Goal: Check status: Check status

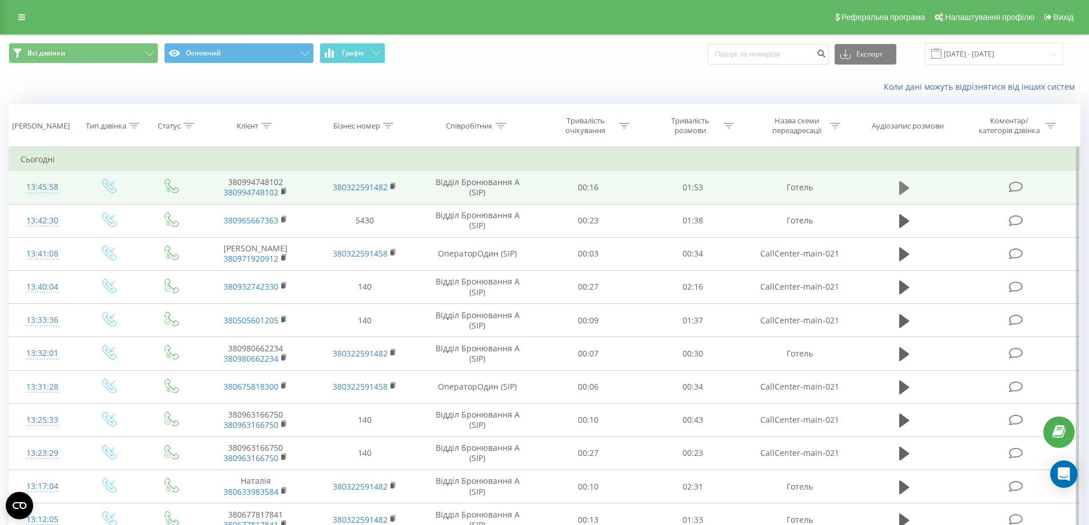
click at [899, 189] on icon at bounding box center [904, 188] width 10 height 14
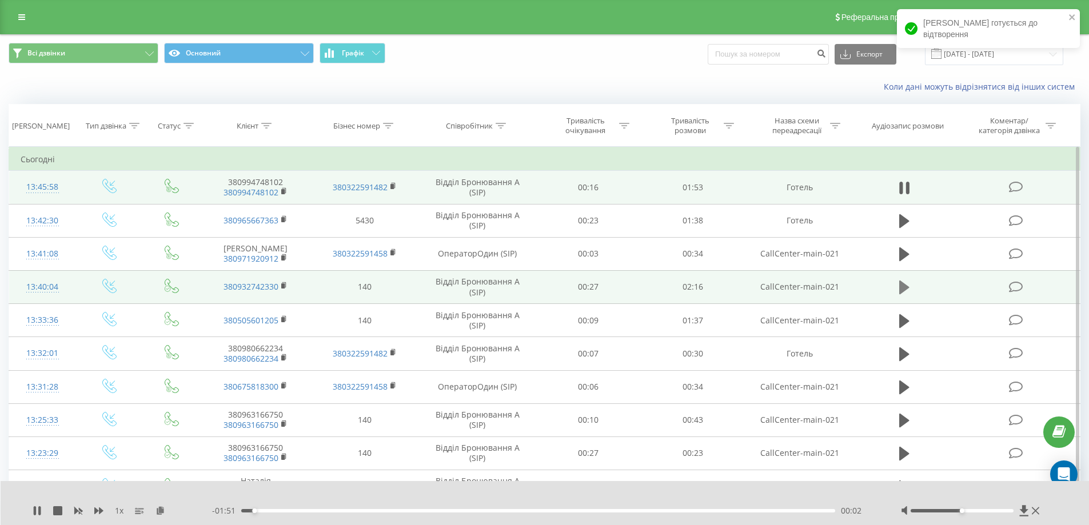
click at [903, 284] on icon at bounding box center [904, 288] width 10 height 14
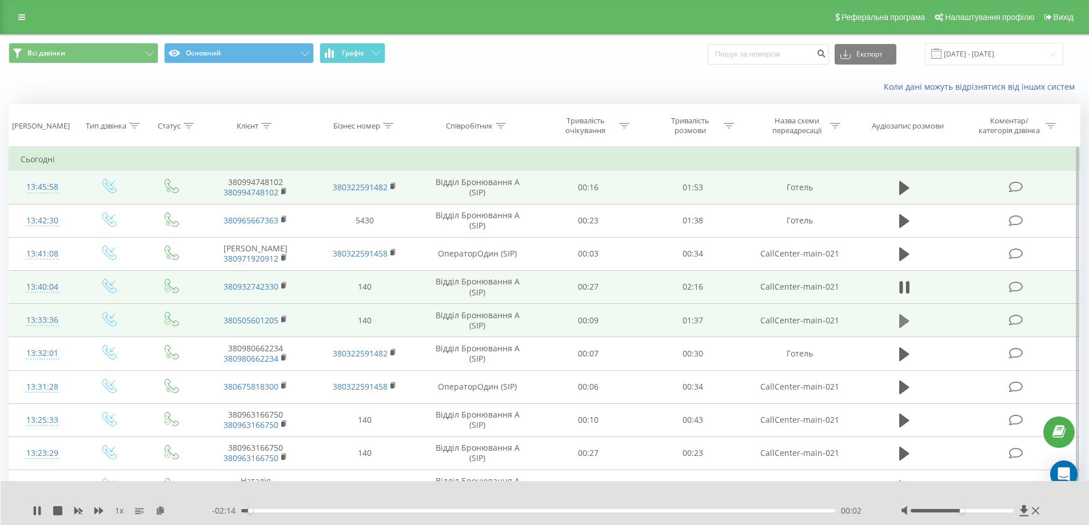
click at [906, 323] on icon at bounding box center [904, 321] width 10 height 14
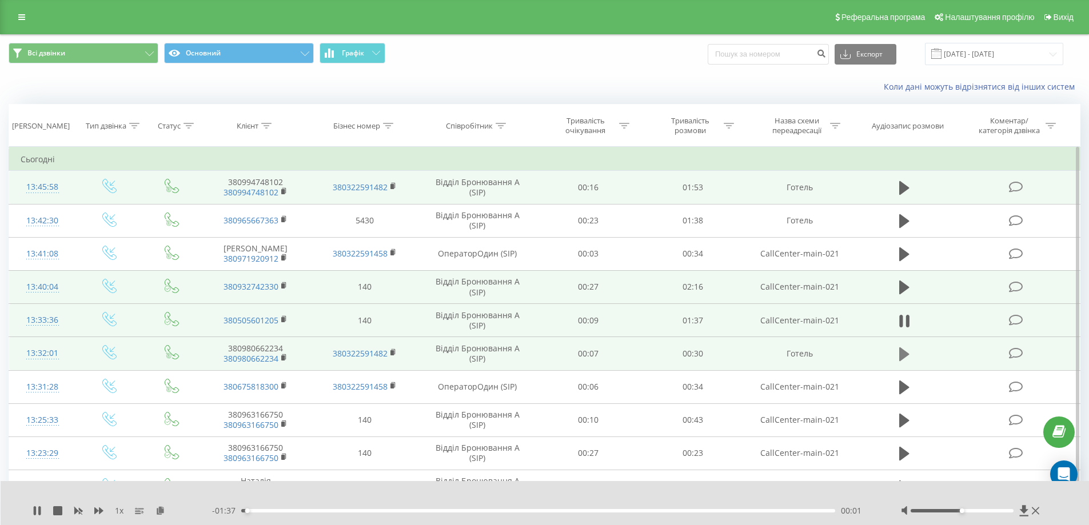
click at [902, 352] on icon at bounding box center [904, 355] width 10 height 14
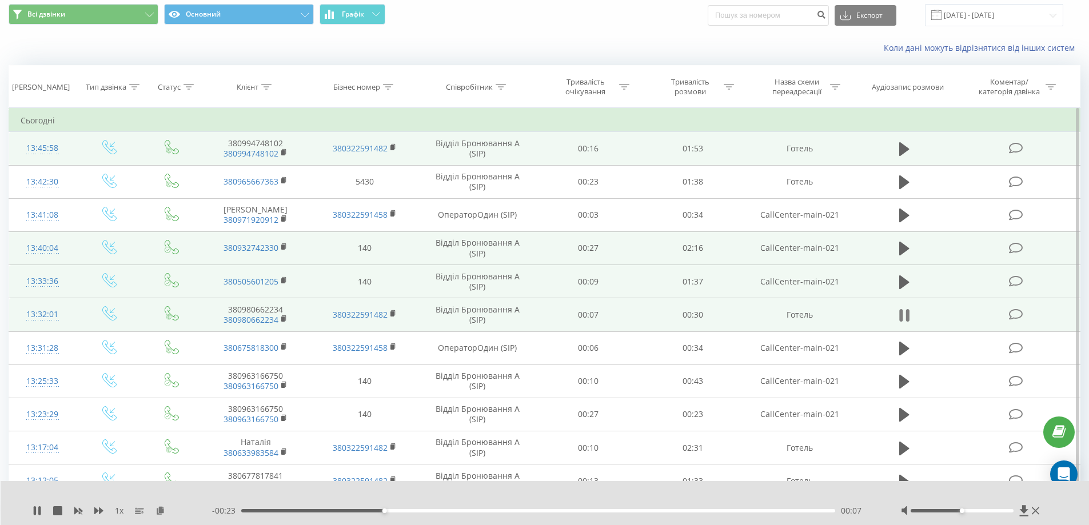
scroll to position [57, 0]
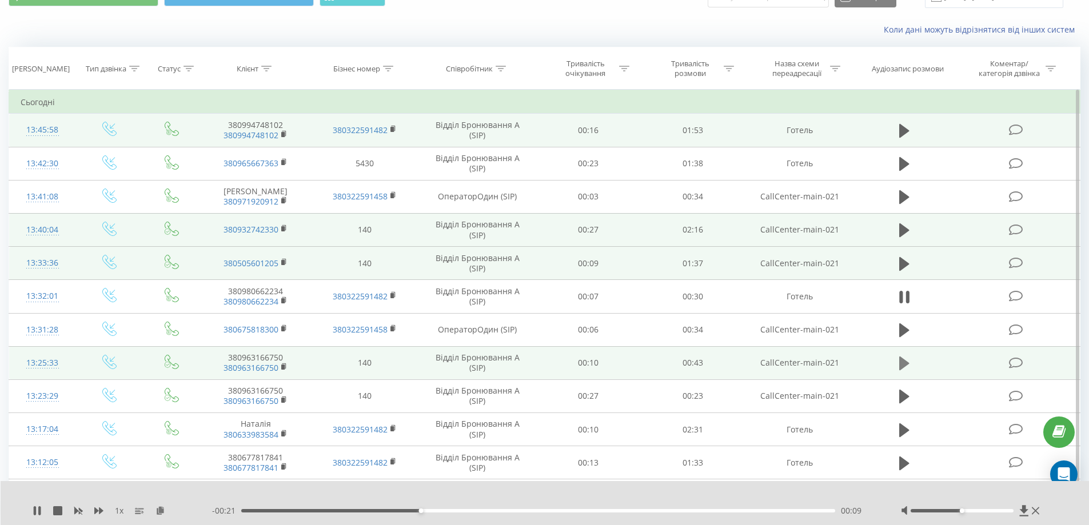
click at [903, 364] on icon at bounding box center [904, 364] width 10 height 14
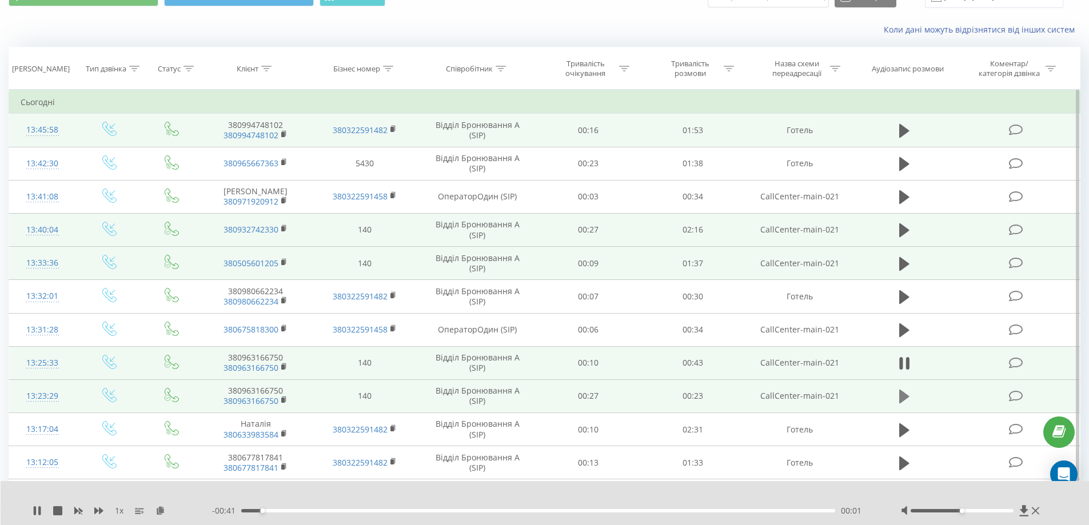
click at [906, 399] on icon at bounding box center [904, 397] width 10 height 14
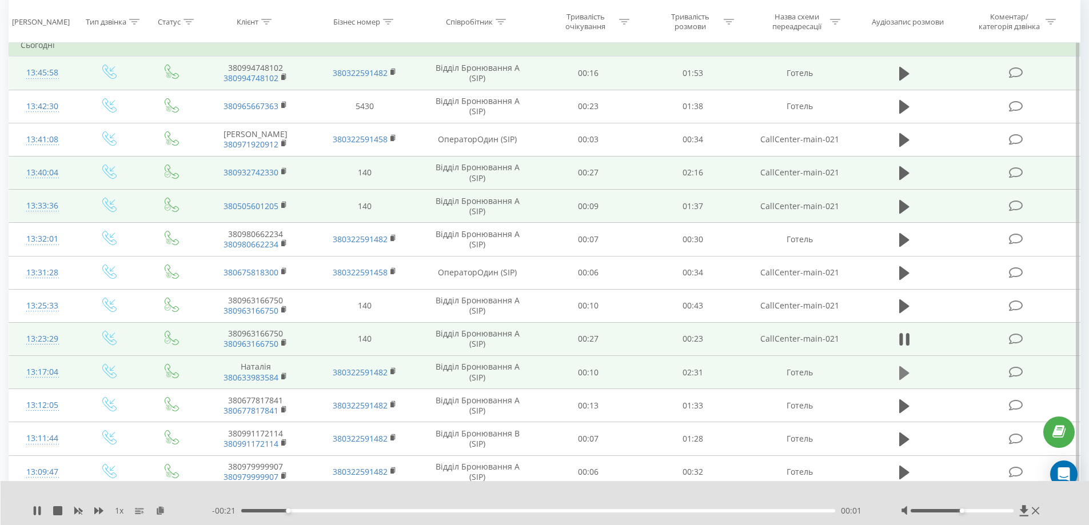
click at [903, 376] on icon at bounding box center [904, 373] width 10 height 14
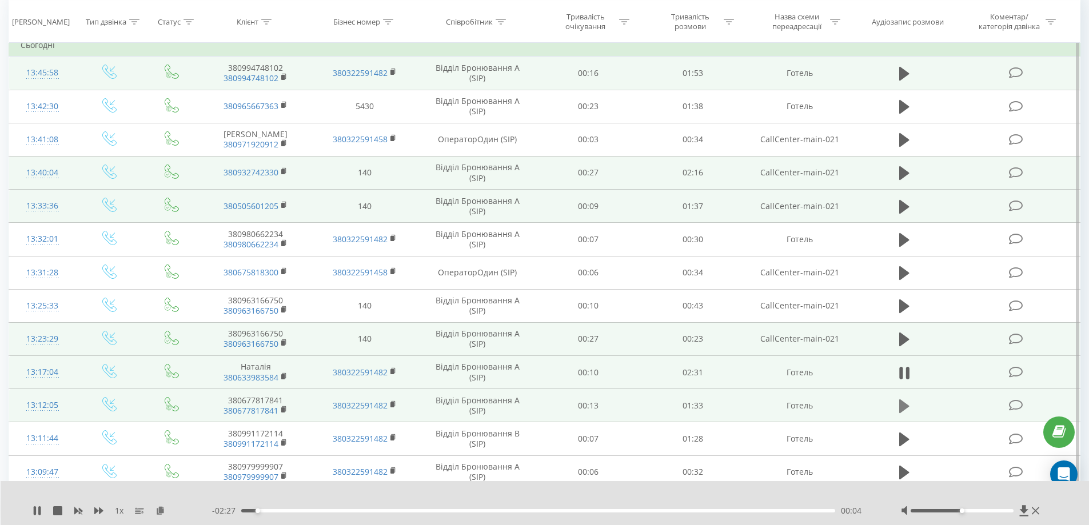
click at [906, 409] on icon at bounding box center [904, 407] width 10 height 16
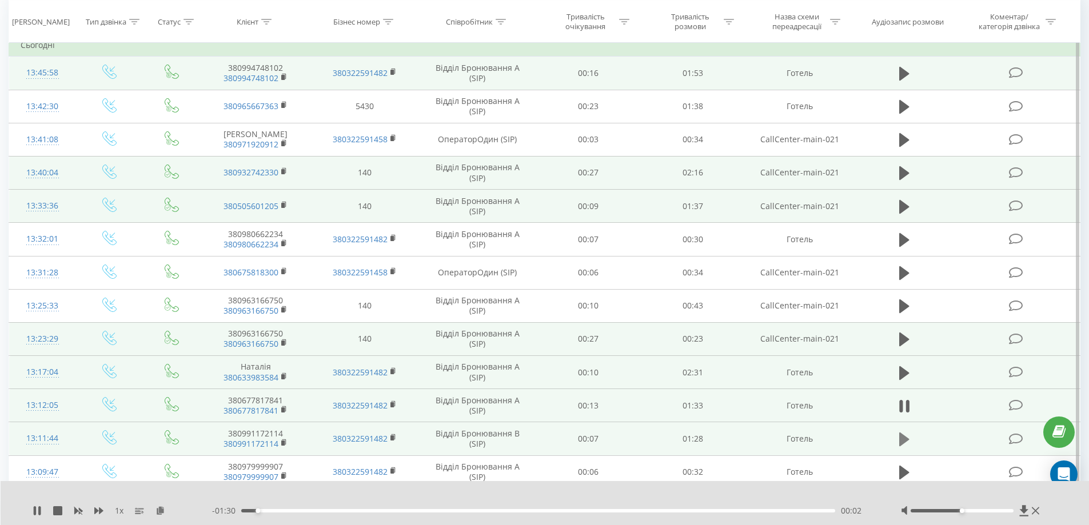
click at [905, 441] on icon at bounding box center [904, 440] width 10 height 14
